Goal: Browse casually: Explore the website without a specific task or goal

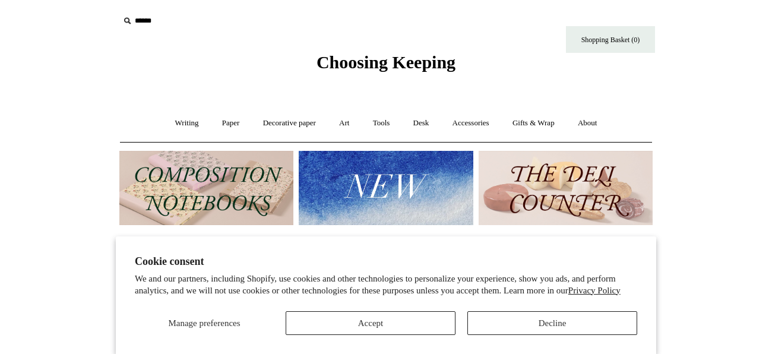
click at [584, 187] on img at bounding box center [566, 188] width 174 height 74
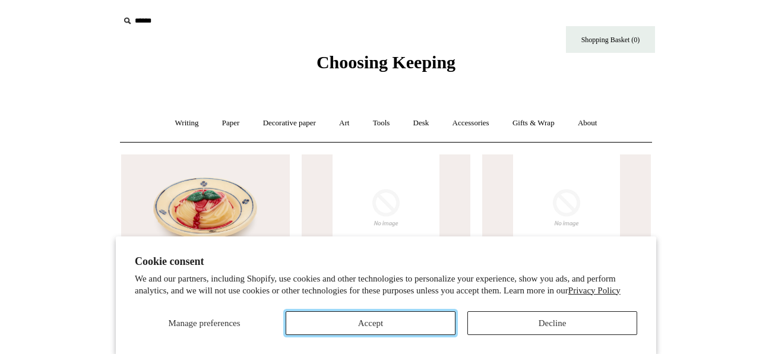
click at [420, 317] on button "Accept" at bounding box center [371, 323] width 170 height 24
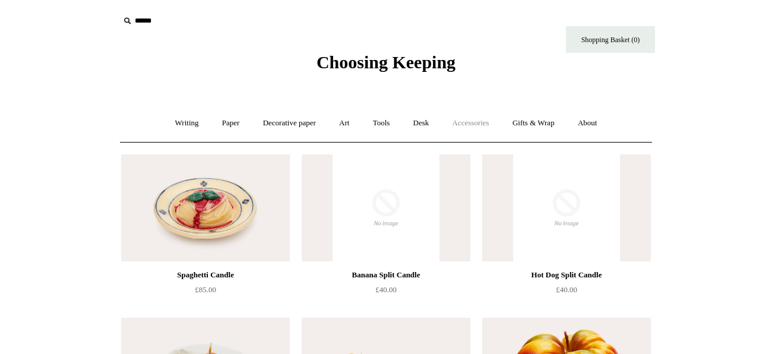
click at [474, 122] on link "Accessories +" at bounding box center [471, 122] width 58 height 31
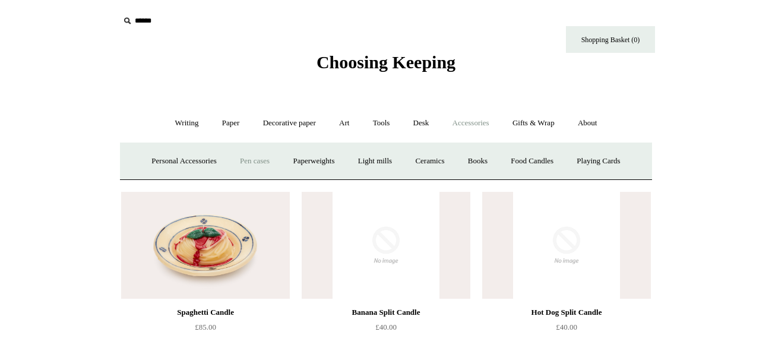
click at [251, 161] on link "Pen cases" at bounding box center [254, 160] width 51 height 31
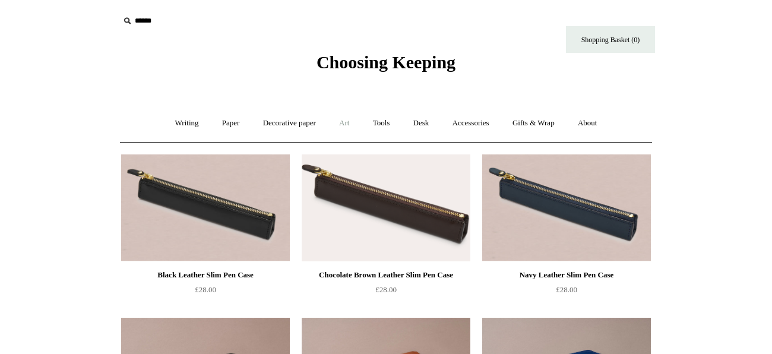
click at [343, 125] on link "Art +" at bounding box center [343, 122] width 31 height 31
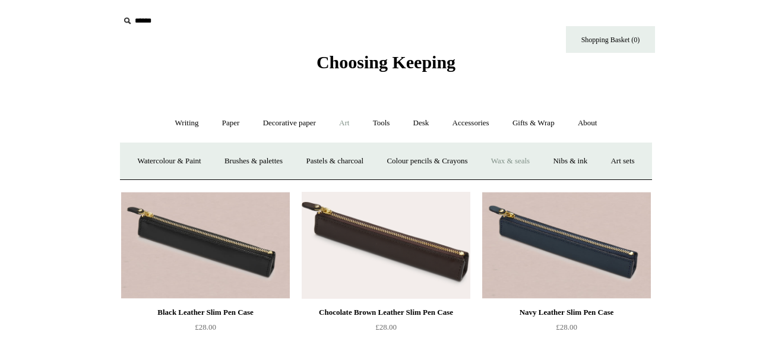
click at [540, 162] on link "Wax & seals" at bounding box center [510, 160] width 60 height 31
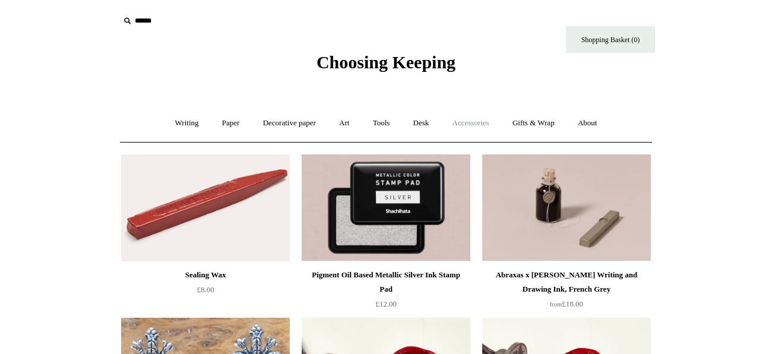
click at [473, 121] on link "Accessories +" at bounding box center [471, 122] width 58 height 31
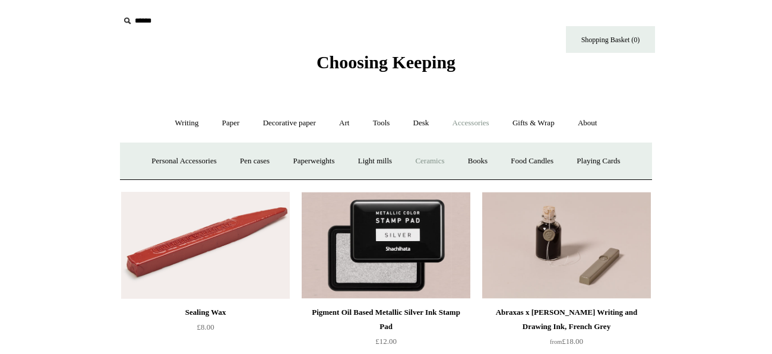
click at [432, 157] on link "Ceramics +" at bounding box center [429, 160] width 50 height 31
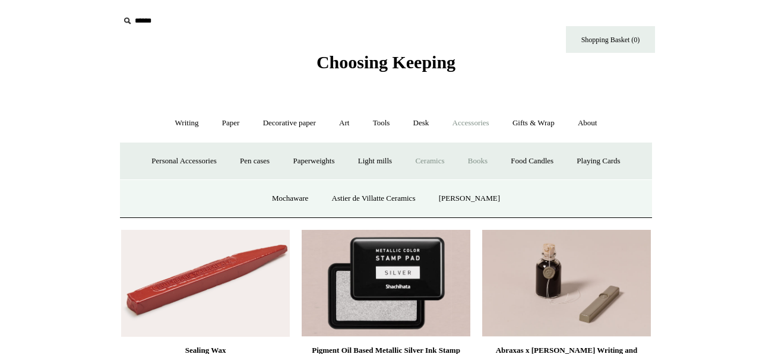
click at [484, 161] on link "Books" at bounding box center [477, 160] width 41 height 31
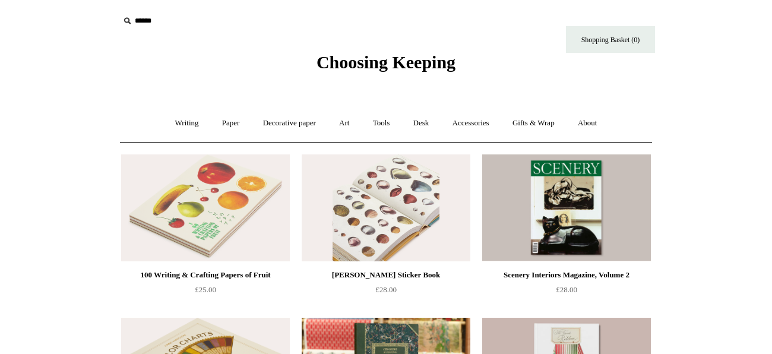
click at [381, 188] on img at bounding box center [386, 207] width 169 height 107
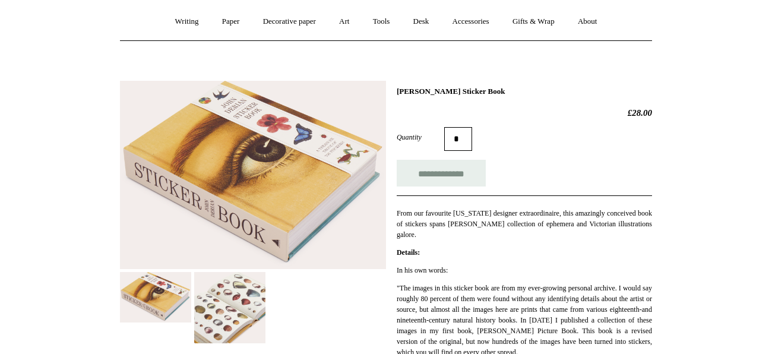
scroll to position [118, 0]
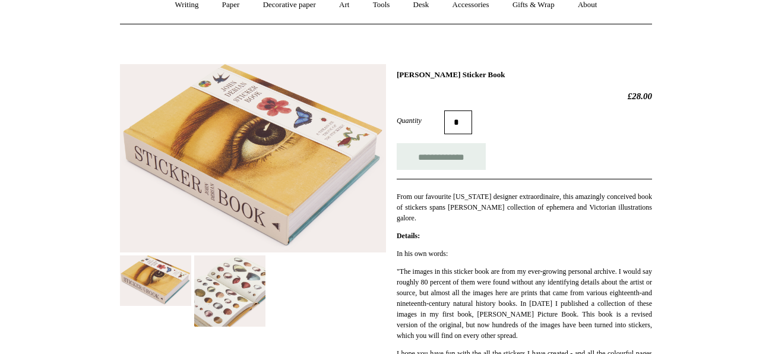
click at [224, 279] on img at bounding box center [229, 290] width 71 height 71
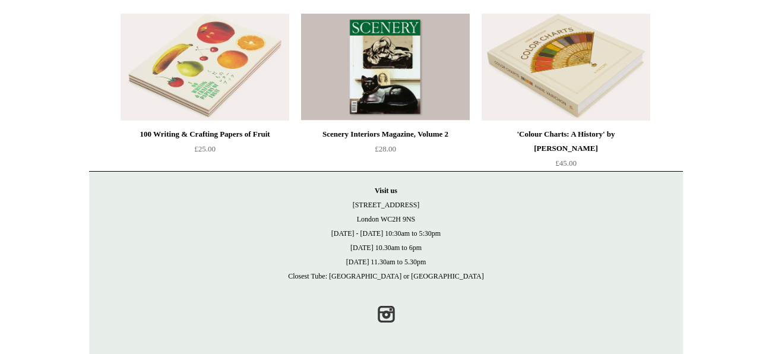
scroll to position [621, 0]
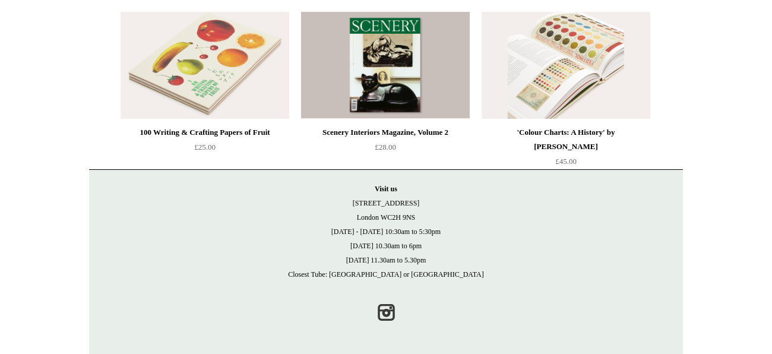
click at [557, 75] on img at bounding box center [566, 65] width 169 height 107
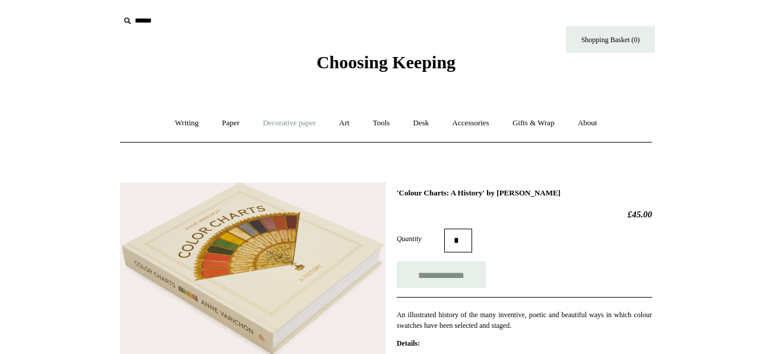
click at [286, 123] on link "Decorative paper +" at bounding box center [289, 122] width 74 height 31
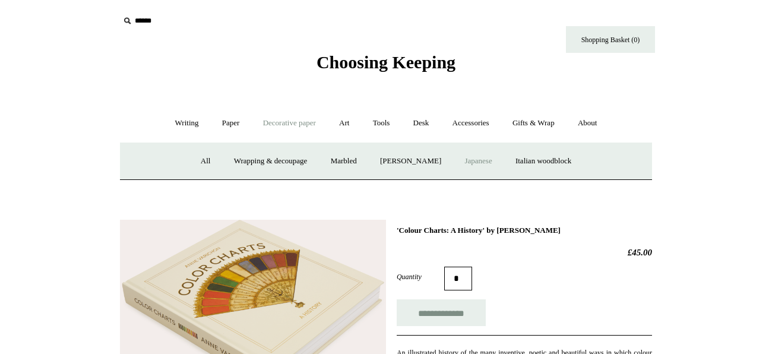
click at [482, 159] on link "Japanese" at bounding box center [478, 160] width 49 height 31
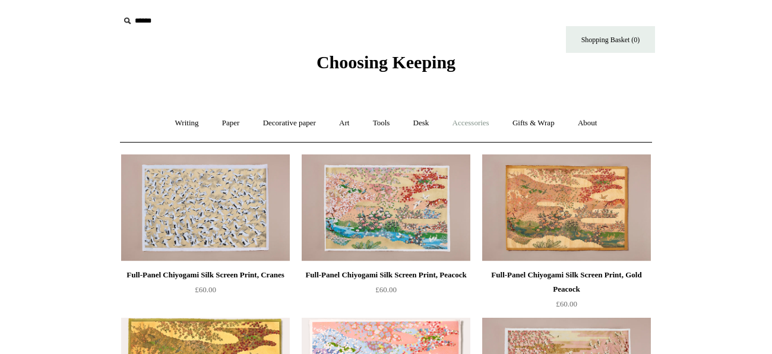
click at [469, 122] on link "Accessories +" at bounding box center [471, 122] width 58 height 31
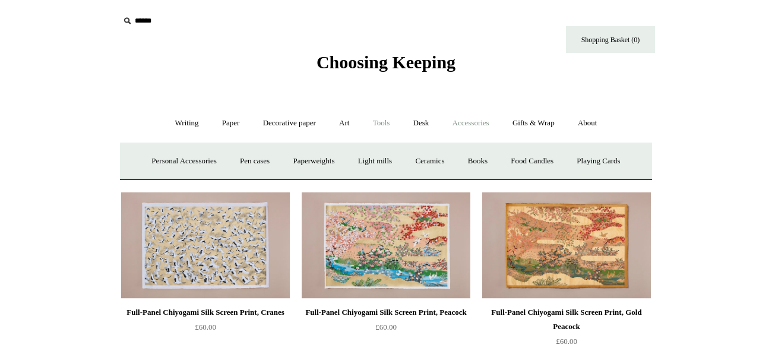
click at [381, 125] on link "Tools +" at bounding box center [381, 122] width 39 height 31
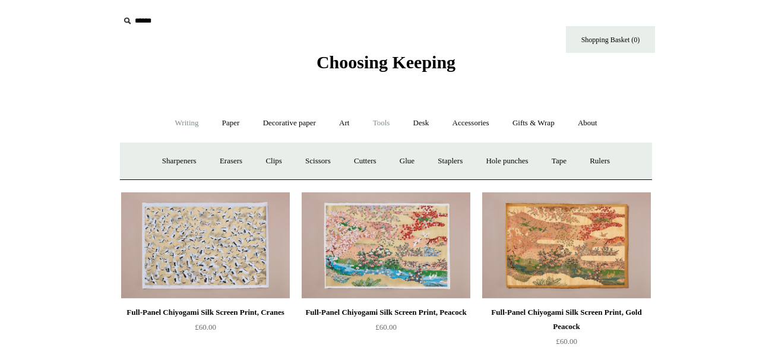
click at [177, 125] on link "Writing +" at bounding box center [186, 122] width 45 height 31
click at [177, 125] on link "Writing -" at bounding box center [186, 122] width 45 height 31
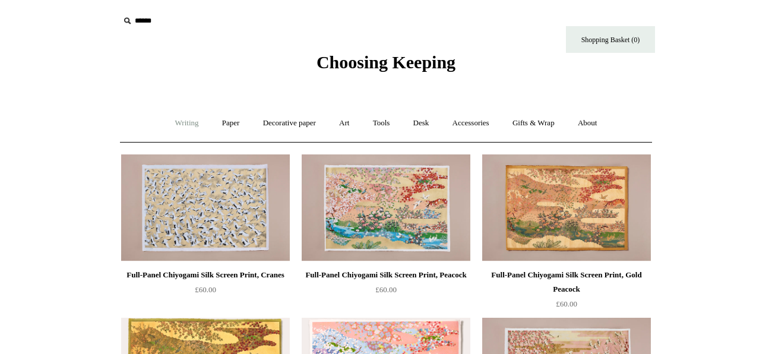
click at [177, 125] on link "Writing +" at bounding box center [186, 122] width 45 height 31
